Goal: Task Accomplishment & Management: Manage account settings

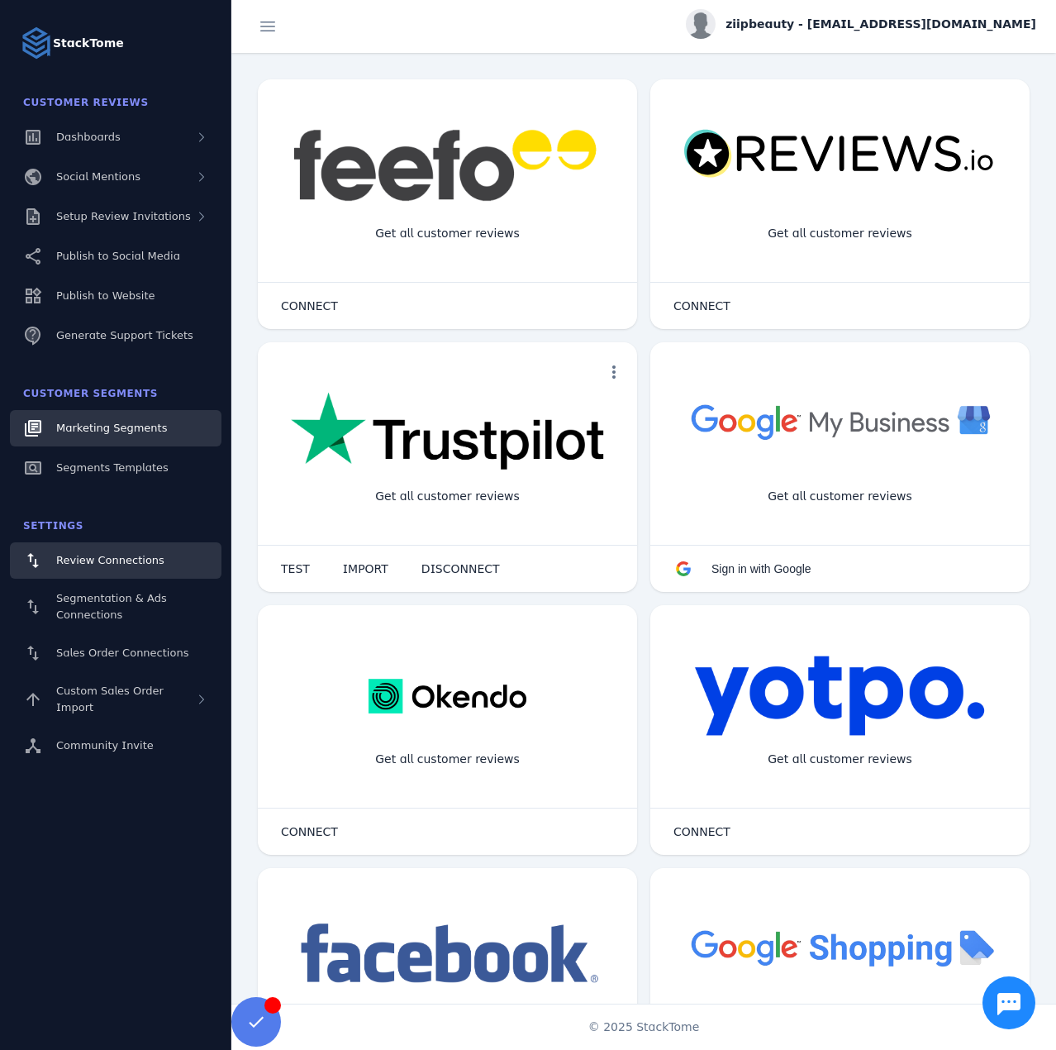
click at [137, 429] on span "Marketing Segments" at bounding box center [111, 427] width 111 height 12
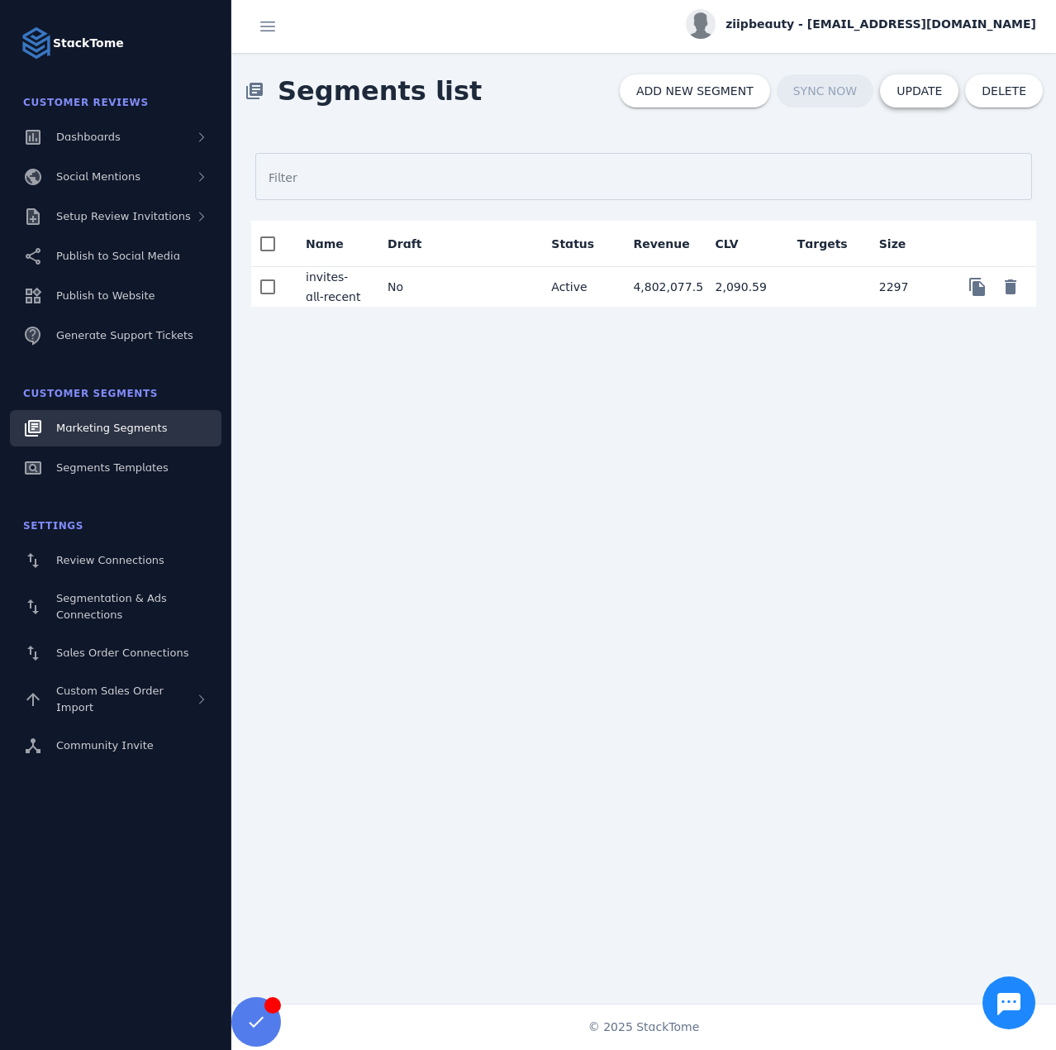
click at [897, 84] on span at bounding box center [919, 91] width 79 height 40
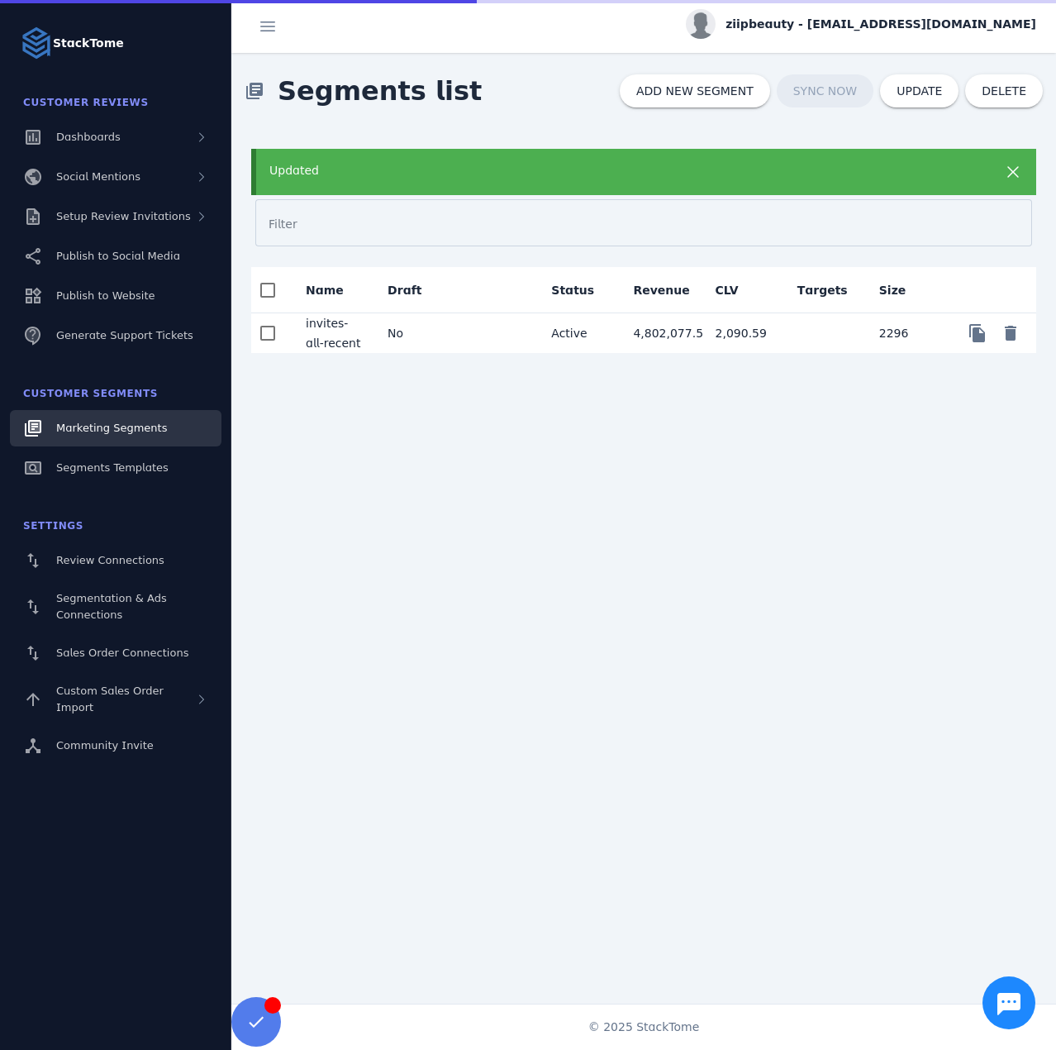
click at [883, 17] on span "ziipbeauty - [EMAIL_ADDRESS][DOMAIN_NAME]" at bounding box center [881, 24] width 311 height 17
click at [969, 156] on span "Sign out" at bounding box center [984, 160] width 48 height 20
